Goal: Task Accomplishment & Management: Manage account settings

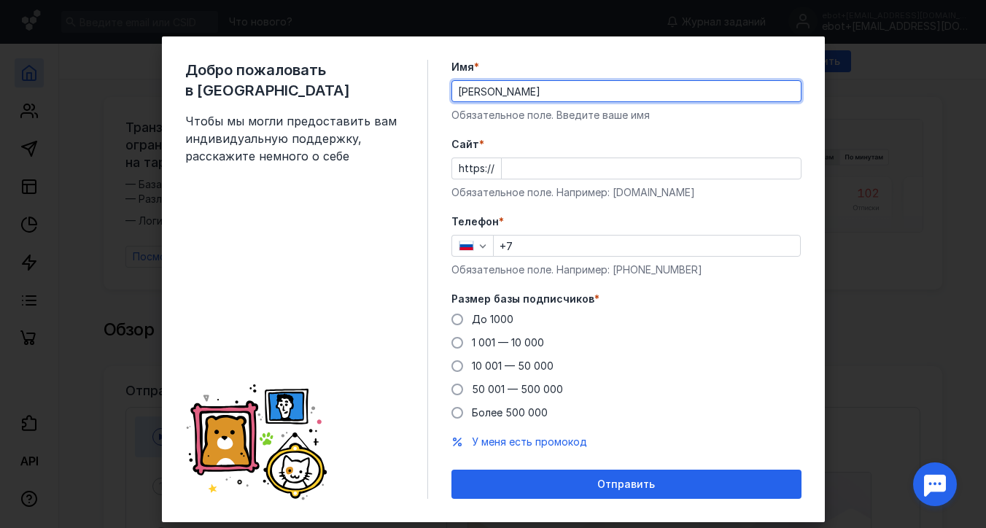
type input "[PERSON_NAME]"
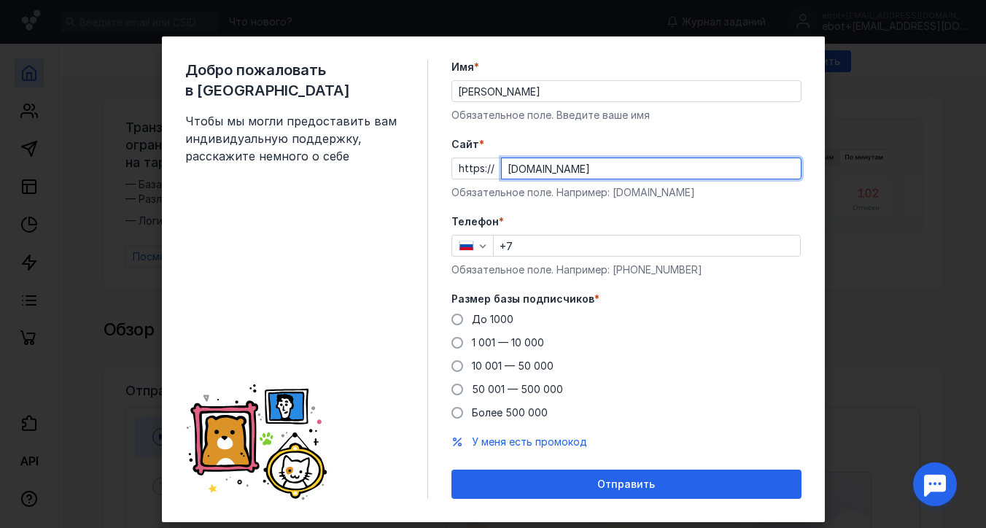
type input "[DOMAIN_NAME]"
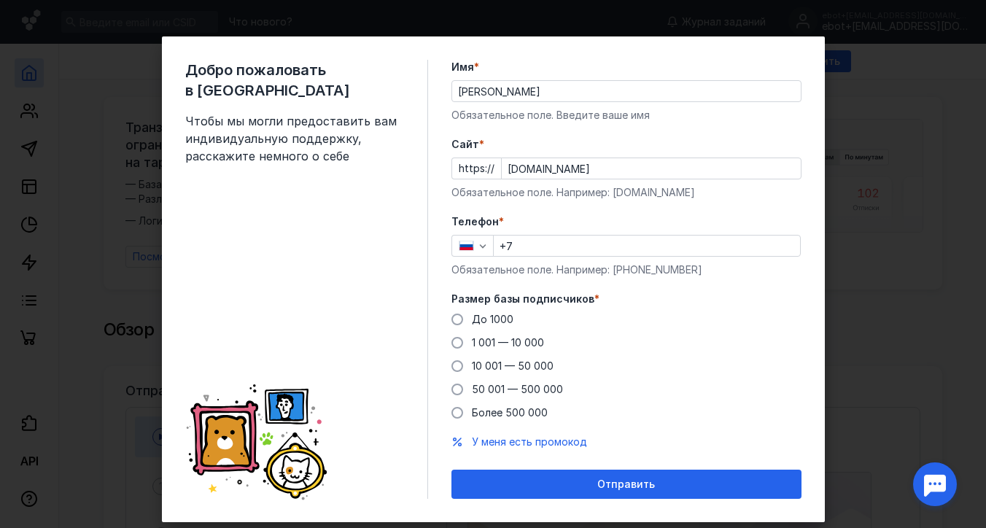
click at [551, 249] on input "+7" at bounding box center [647, 246] width 306 height 20
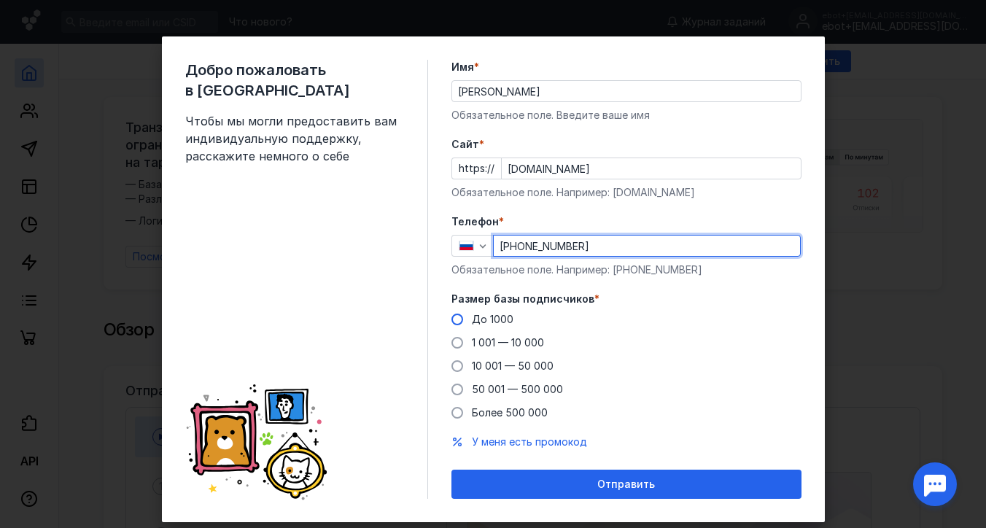
type input "[PHONE_NUMBER]"
click at [454, 322] on span at bounding box center [457, 320] width 12 height 12
click at [0, 0] on input "До 1000" at bounding box center [0, 0] width 0 height 0
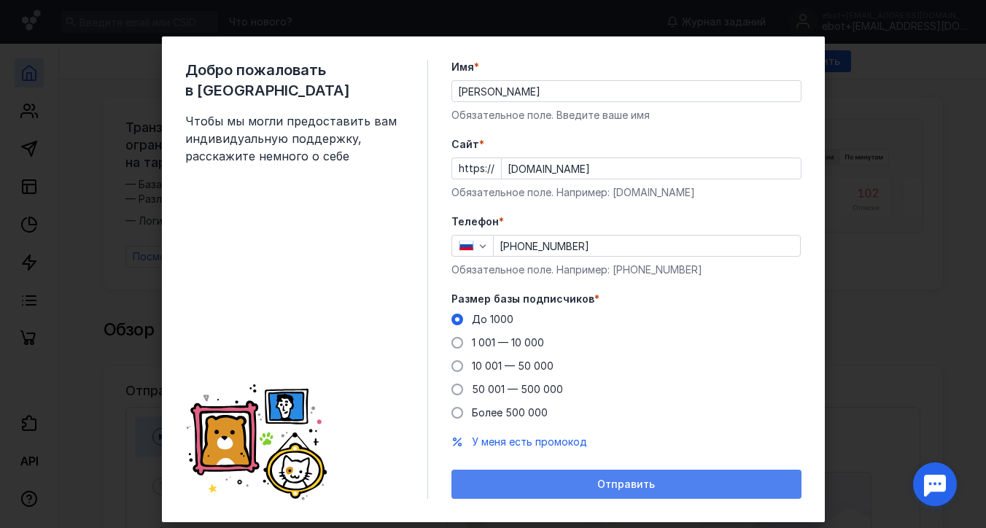
click at [616, 484] on span "Отправить" at bounding box center [626, 484] width 58 height 12
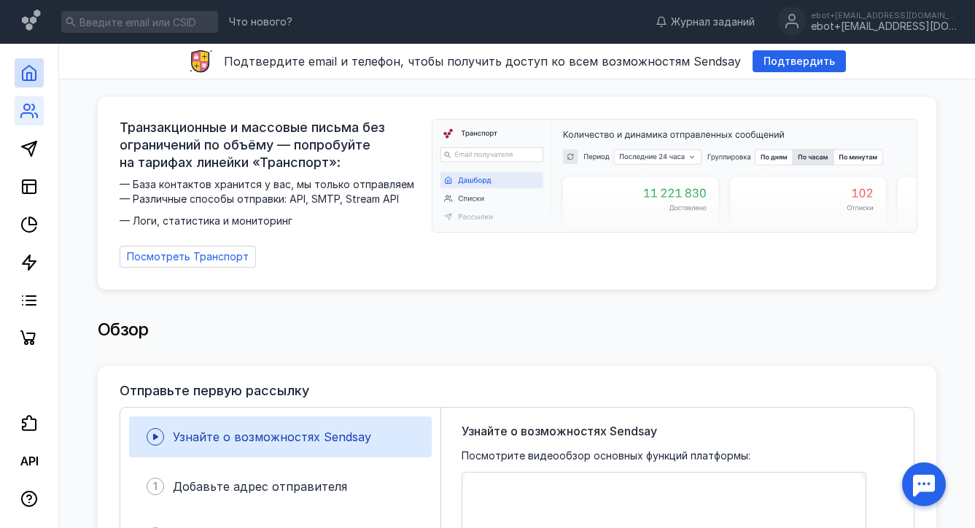
click at [35, 113] on icon at bounding box center [36, 115] width 2 height 4
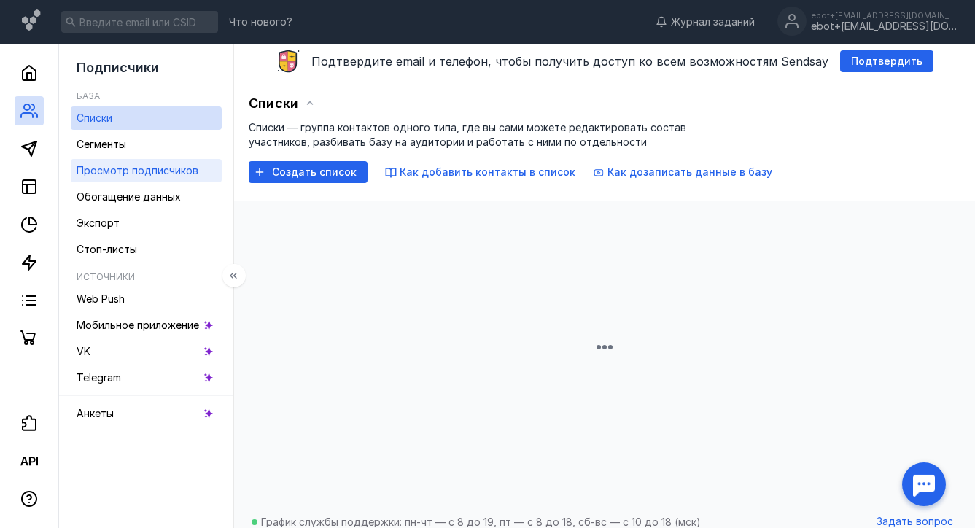
click at [139, 172] on span "Просмотр подписчиков" at bounding box center [138, 170] width 122 height 12
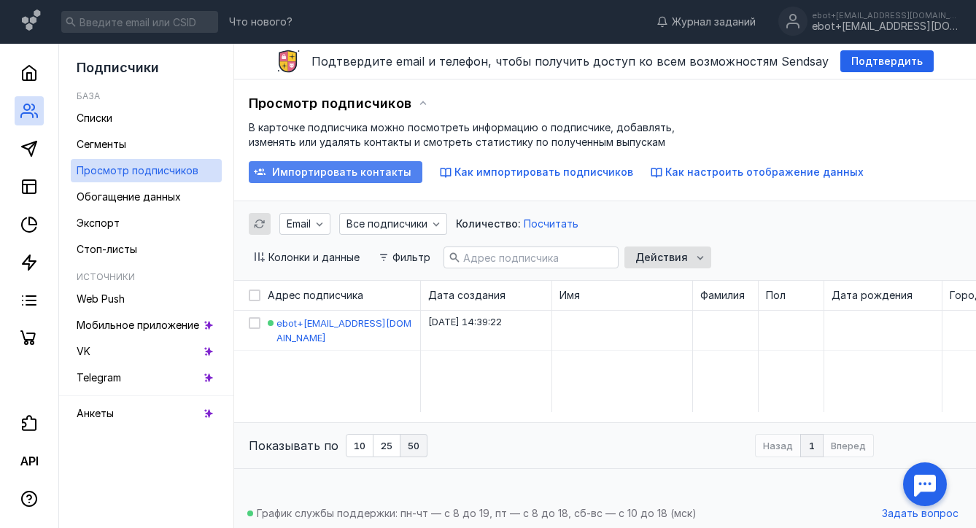
click at [353, 172] on span "Импортировать контакты" at bounding box center [341, 172] width 139 height 12
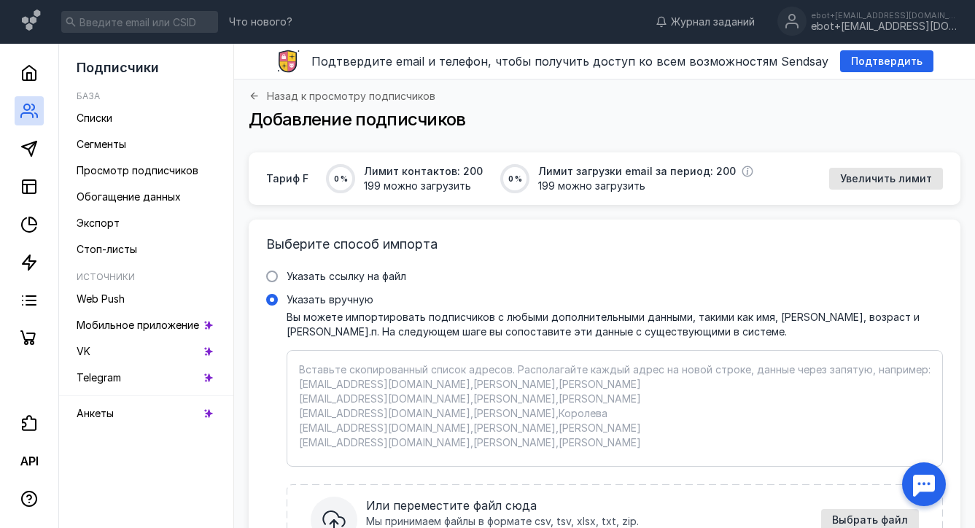
drag, startPoint x: 728, startPoint y: 229, endPoint x: 734, endPoint y: 354, distance: 124.8
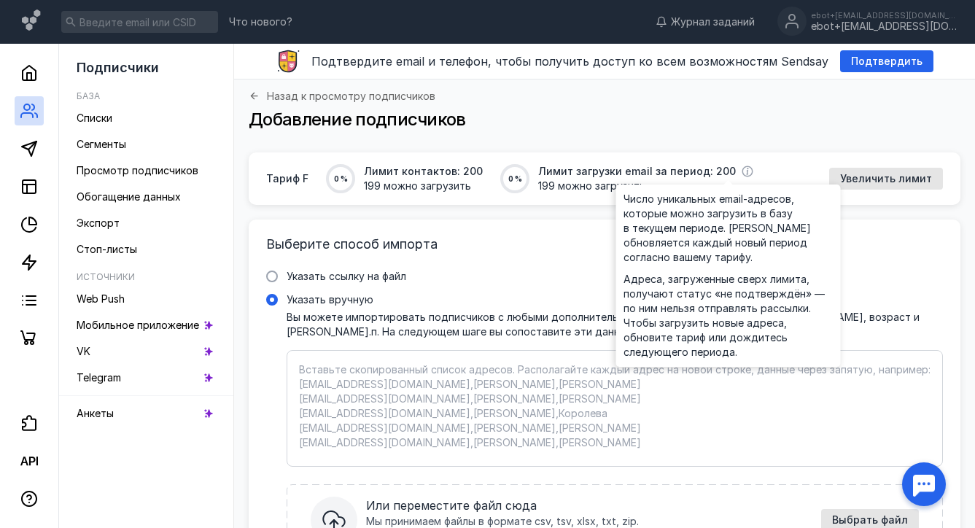
click at [731, 311] on span "Число уникальных email-адресов, которые можно загрузить в базу в текущем период…" at bounding box center [728, 276] width 210 height 168
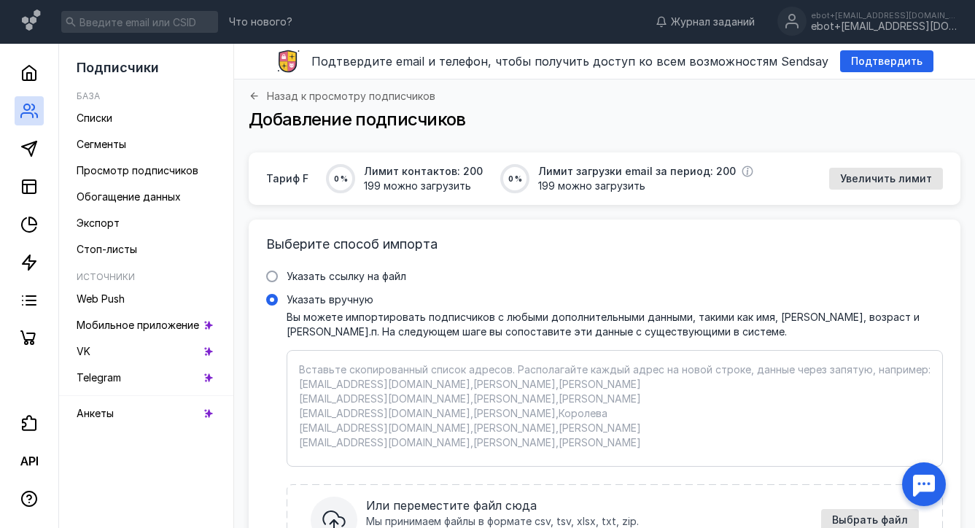
click at [612, 227] on div "Выберите способ импорта Указать ссылку на файл Ссылка на файл * Выбрать файл Мы…" at bounding box center [605, 412] width 712 height 386
click at [528, 248] on h3 "Выберите способ импорта" at bounding box center [604, 244] width 677 height 15
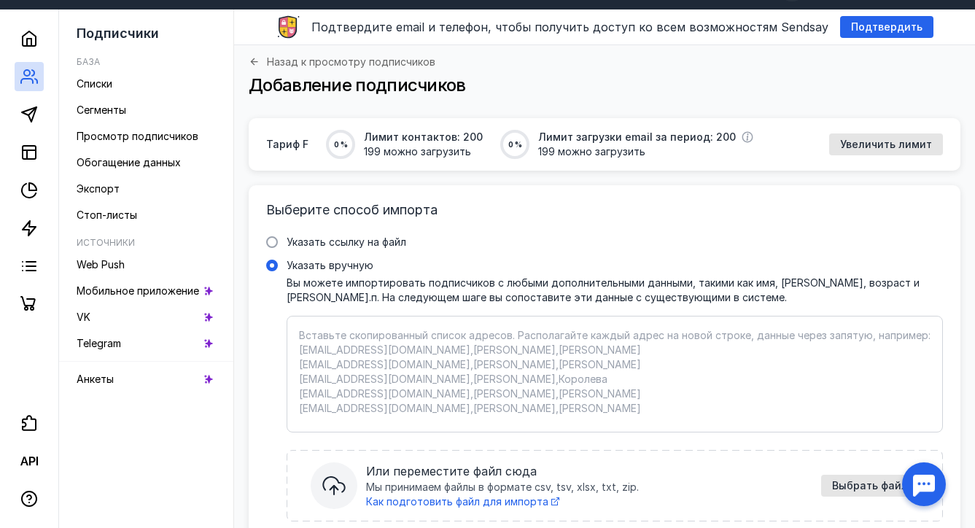
scroll to position [39, 0]
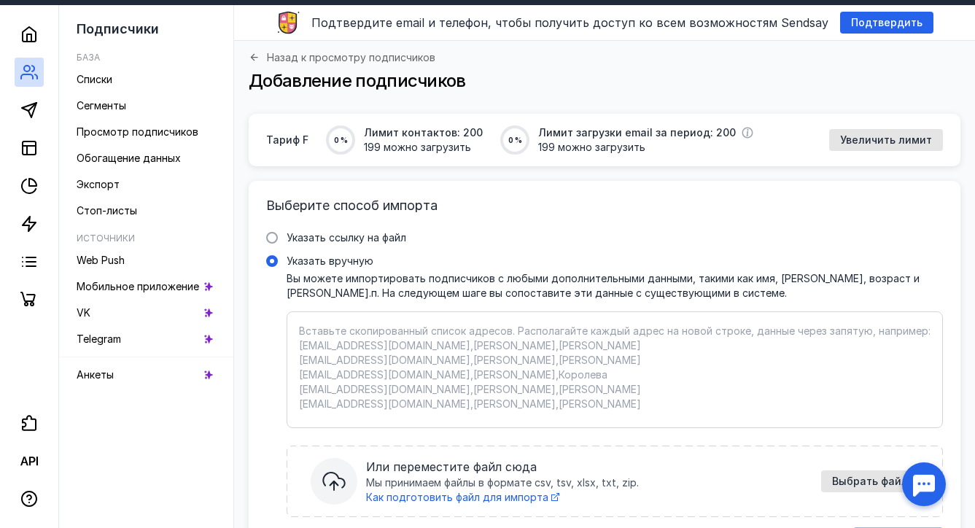
click at [476, 349] on textarea "Указать вручную Вы можете импортировать подписчиков с любыми дополнительными да…" at bounding box center [614, 370] width 631 height 92
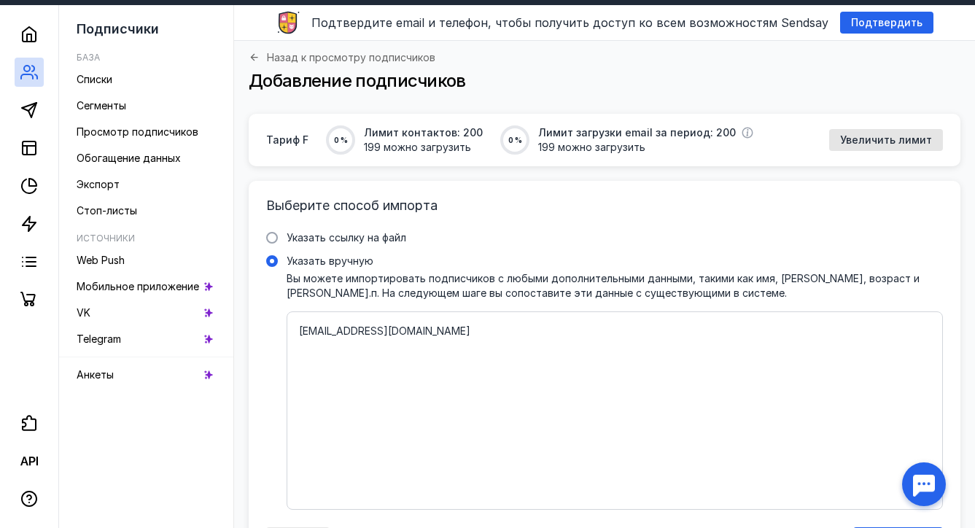
paste textarea "[EMAIL_ADDRESS][DOMAIN_NAME]"
paste textarea "ebot+2@[DOMAIN_NAME]"
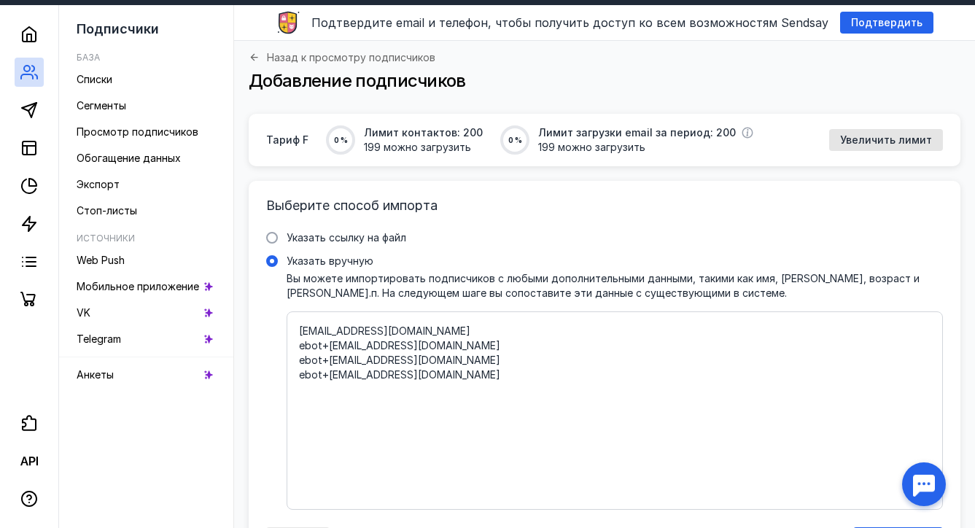
scroll to position [128, 0]
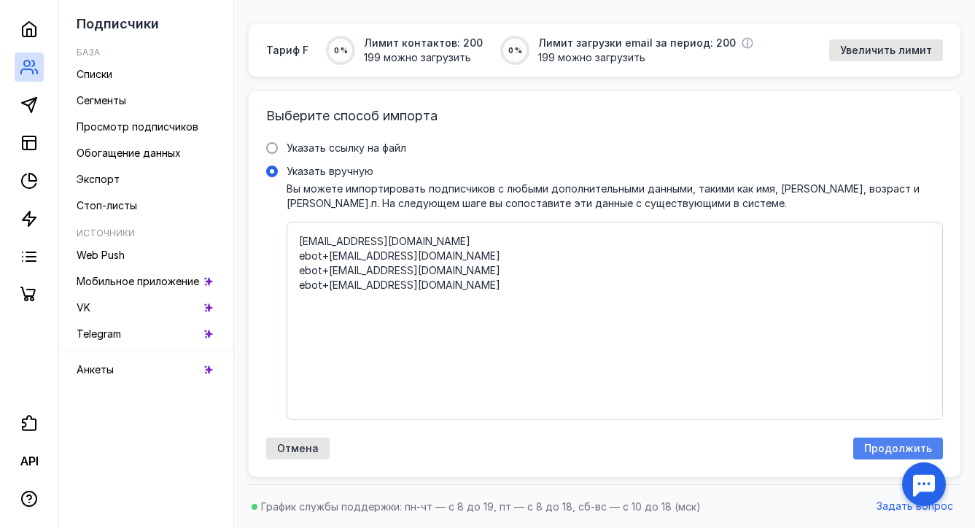
type textarea "[EMAIL_ADDRESS][DOMAIN_NAME] ebot+[EMAIL_ADDRESS][DOMAIN_NAME] ebot+[EMAIL_ADDR…"
click at [894, 459] on div "Продолжить" at bounding box center [898, 448] width 90 height 22
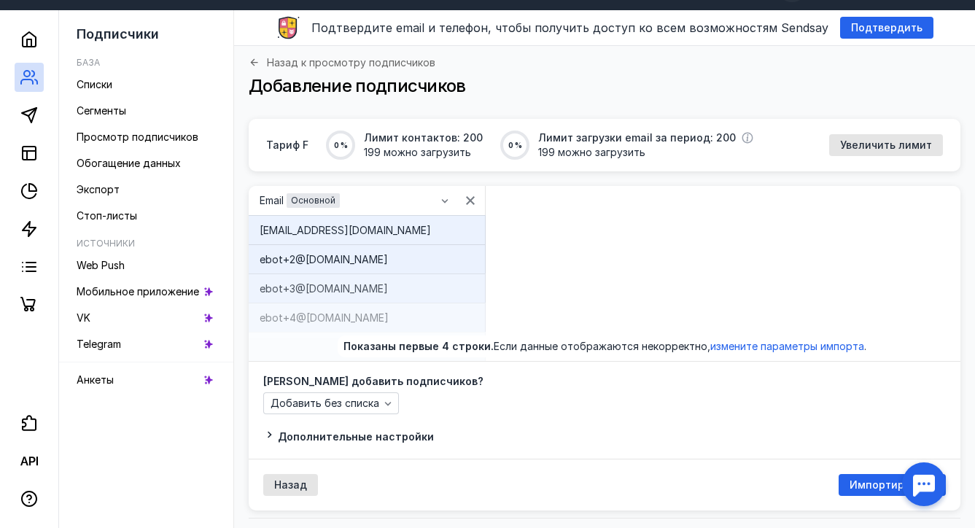
scroll to position [67, 0]
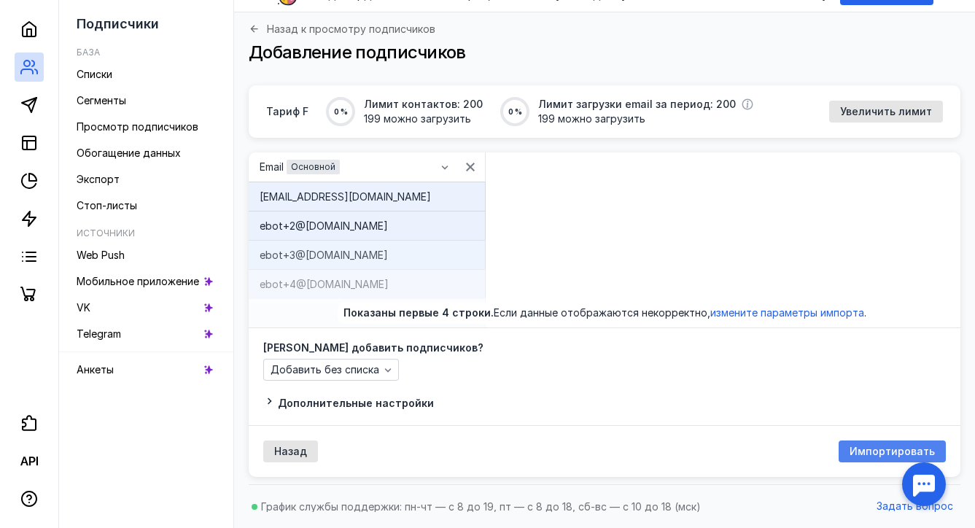
click at [865, 451] on span "Импортировать" at bounding box center [891, 452] width 85 height 12
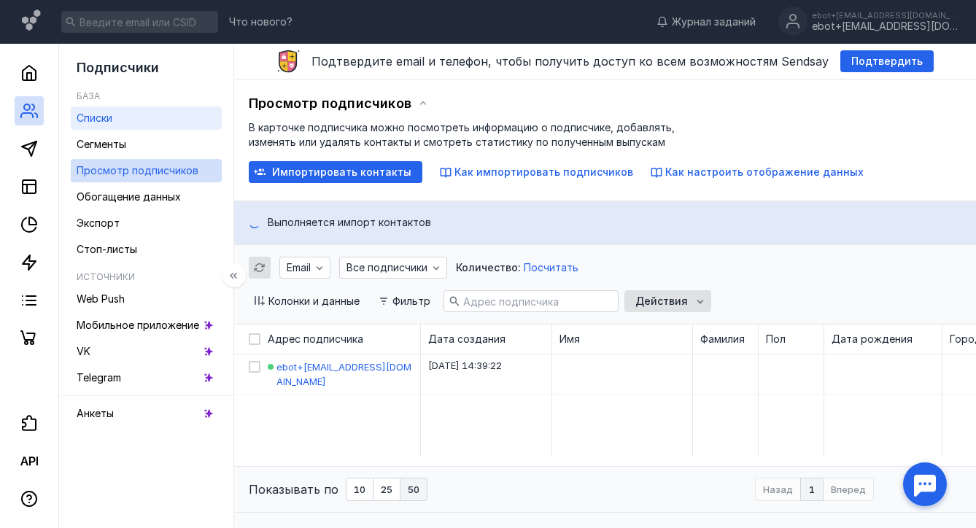
click at [153, 109] on link "Списки" at bounding box center [146, 117] width 151 height 23
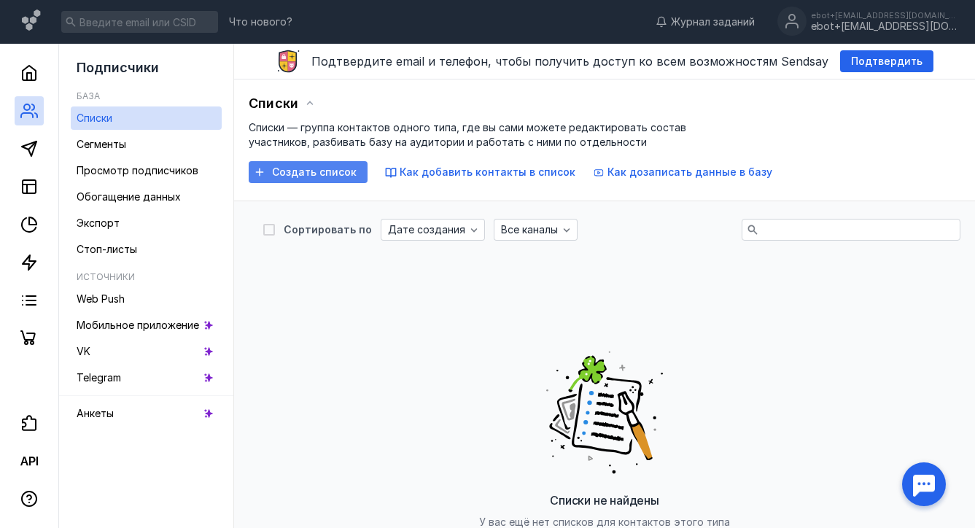
click at [324, 181] on div "Создать список" at bounding box center [308, 172] width 119 height 22
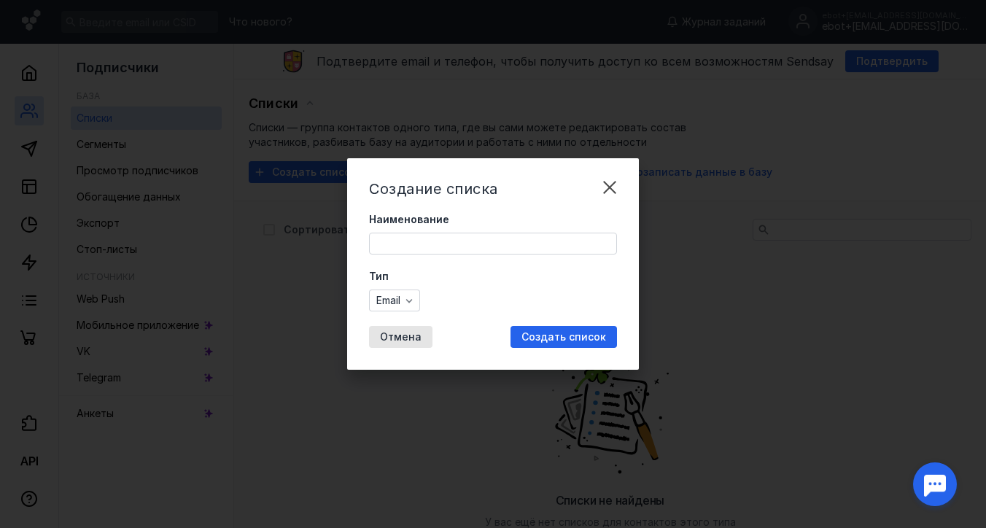
click at [429, 239] on input "Наименование" at bounding box center [493, 243] width 246 height 20
type input "y"
type input "новый список"
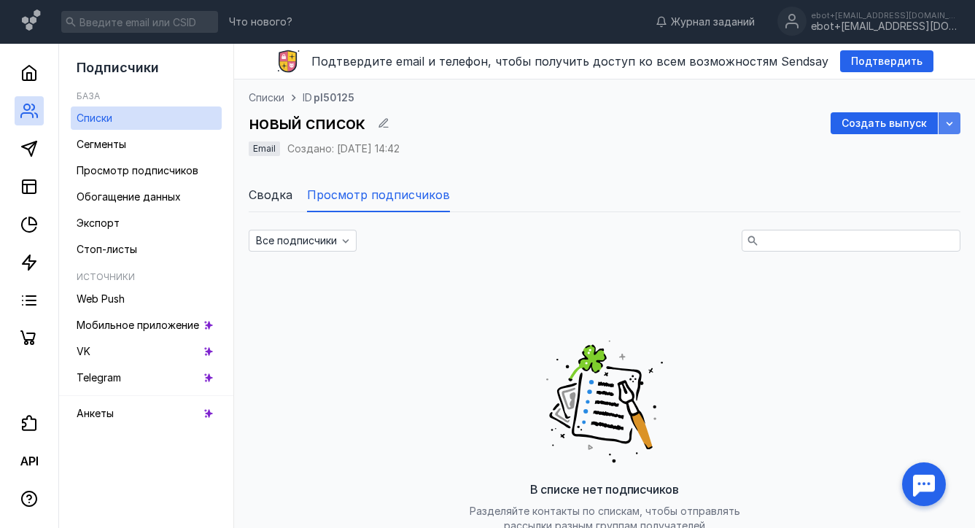
click at [942, 124] on div "button" at bounding box center [949, 123] width 15 height 15
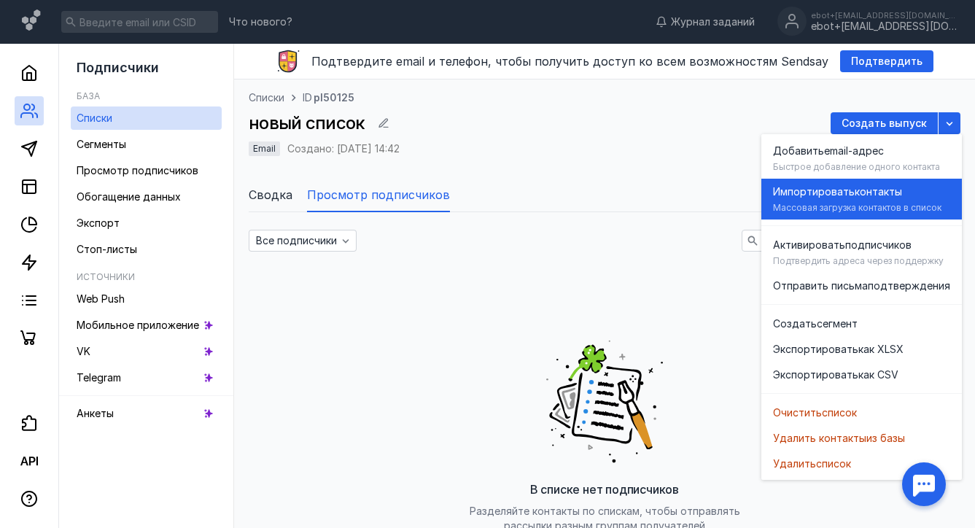
click at [903, 195] on div "Импортировать контакты" at bounding box center [861, 191] width 177 height 15
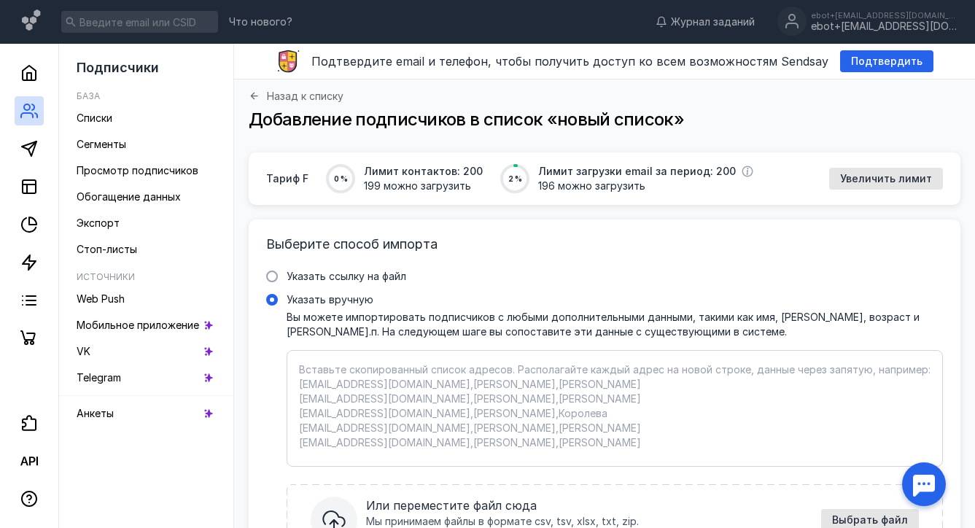
click at [469, 403] on textarea "Указать вручную Вы можете импортировать подписчиков с любыми дополнительными да…" at bounding box center [614, 408] width 631 height 92
paste textarea "ebot+2@[DOMAIN_NAME]"
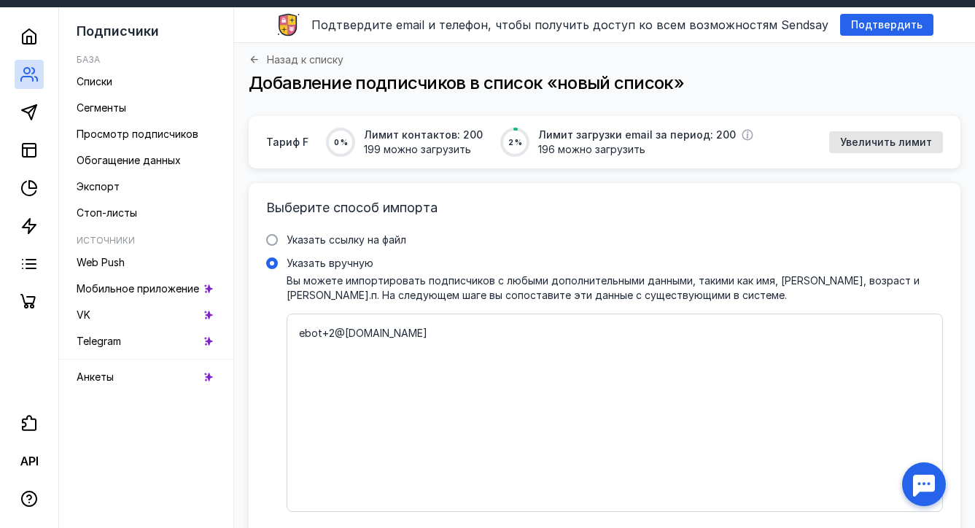
scroll to position [39, 0]
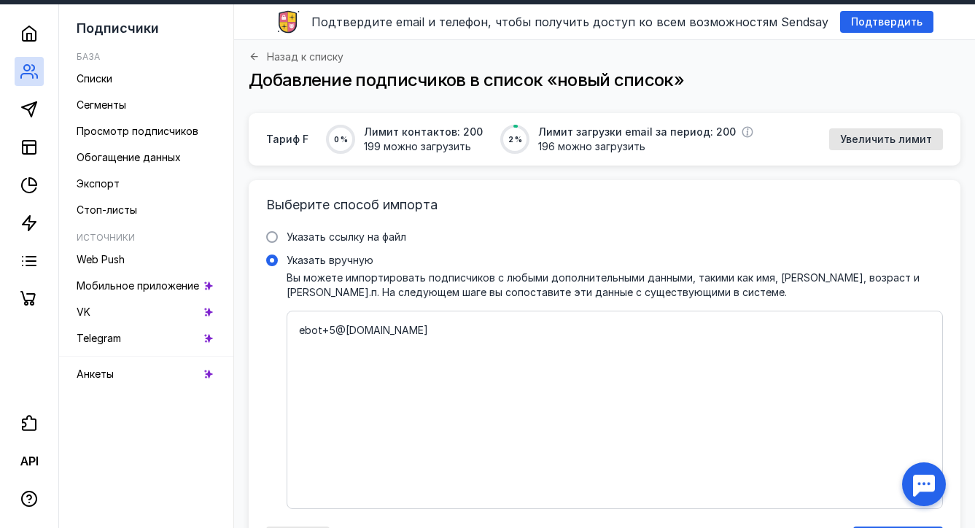
paste textarea "ebot+5@[DOMAIN_NAME]"
click at [491, 395] on textarea "ebot+[EMAIL_ADDRESS][DOMAIN_NAME] ebot+[EMAIL_ADDRESS][DOMAIN_NAME] ebot+[EMAIL…" at bounding box center [614, 410] width 631 height 174
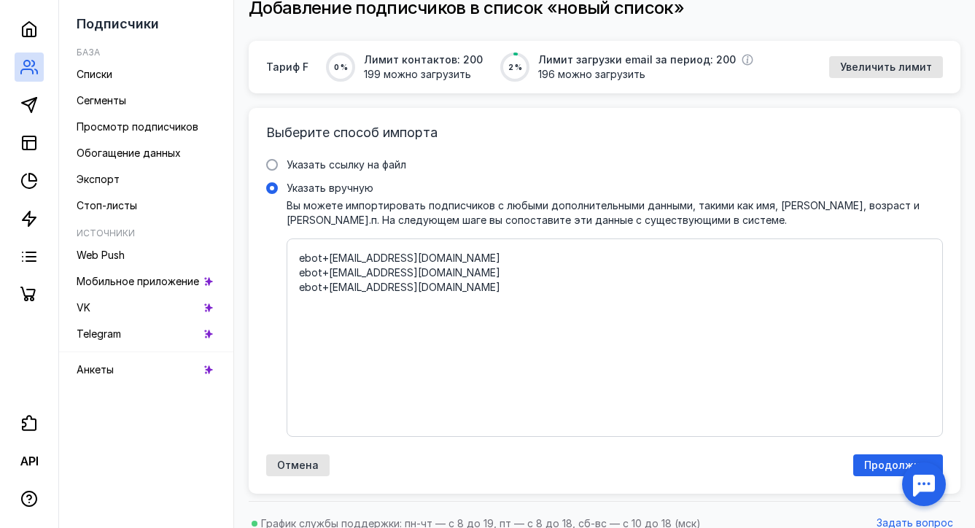
scroll to position [128, 0]
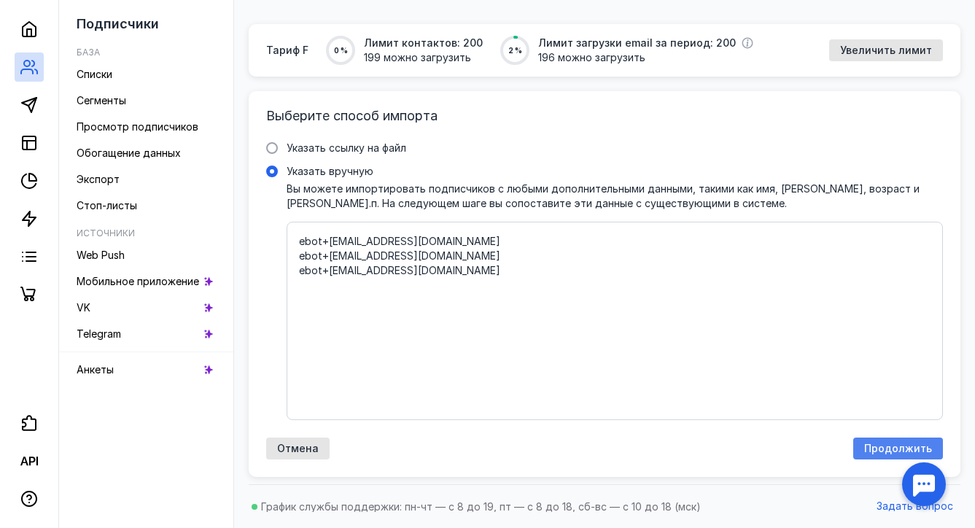
type textarea "ebot+[EMAIL_ADDRESS][DOMAIN_NAME] ebot+[EMAIL_ADDRESS][DOMAIN_NAME] ebot+[EMAIL…"
click at [884, 446] on span "Продолжить" at bounding box center [898, 449] width 68 height 12
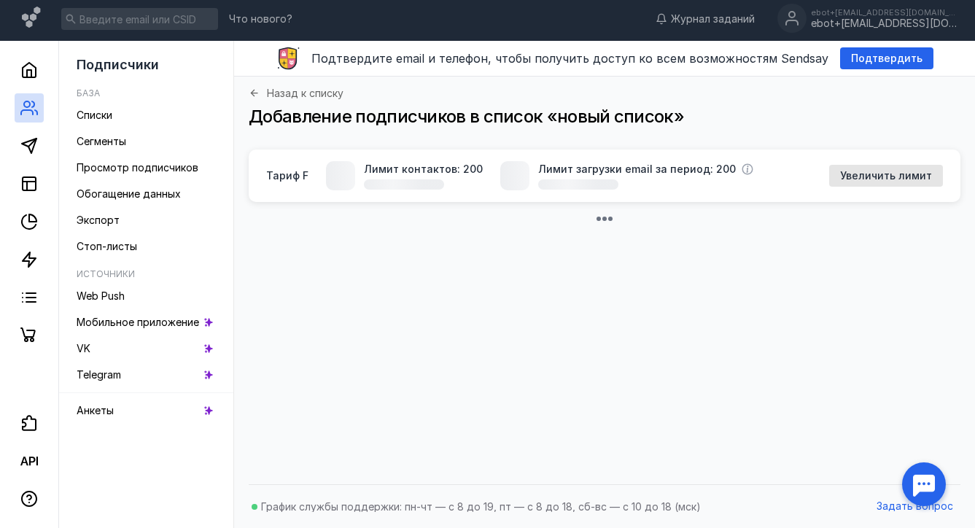
scroll to position [38, 0]
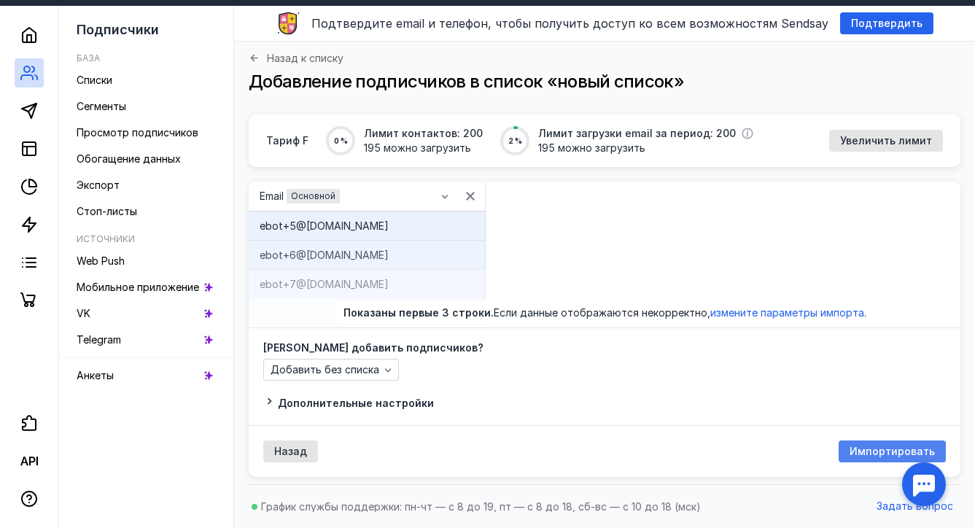
click at [884, 459] on div "Импортировать" at bounding box center [892, 451] width 107 height 22
